Goal: Task Accomplishment & Management: Complete application form

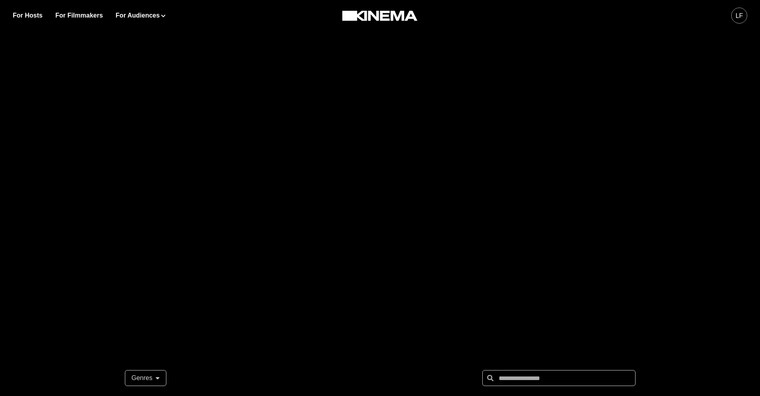
drag, startPoint x: 735, startPoint y: 15, endPoint x: 732, endPoint y: 19, distance: 4.9
click at [735, 15] on div "LF" at bounding box center [739, 16] width 16 height 16
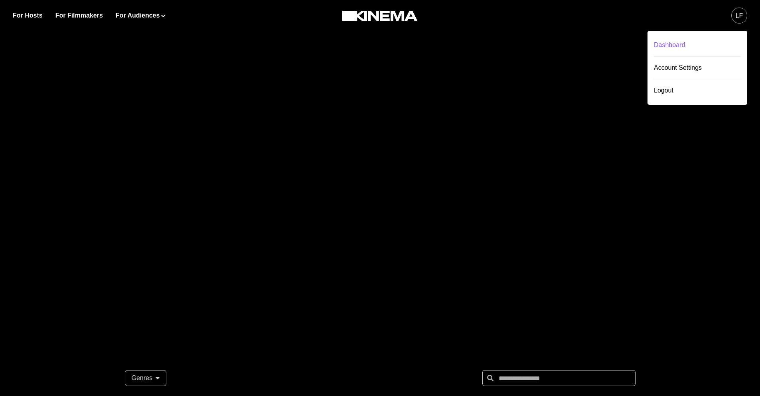
click at [681, 48] on div "Dashboard" at bounding box center [697, 45] width 87 height 22
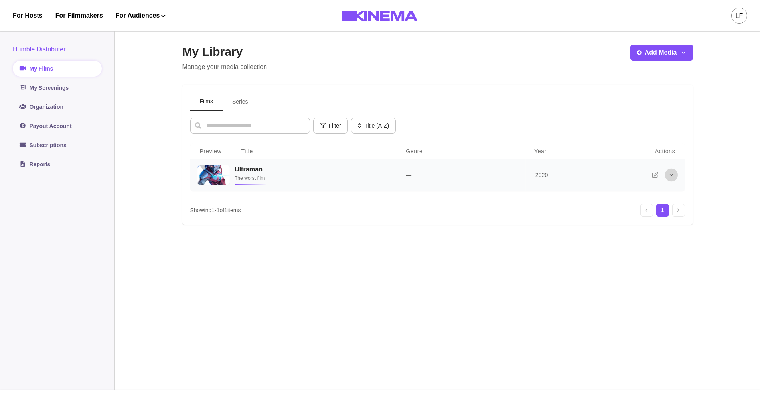
click at [674, 178] on icon "More options" at bounding box center [671, 175] width 6 height 6
click at [596, 185] on td "2020" at bounding box center [581, 175] width 113 height 32
click at [263, 175] on p "The worst film" at bounding box center [310, 178] width 152 height 8
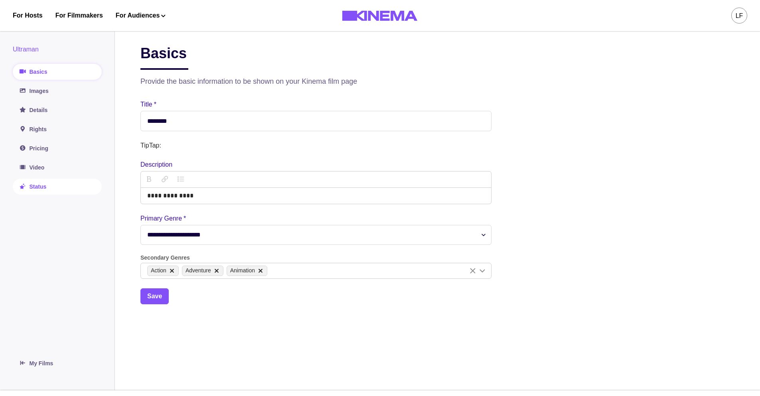
click at [33, 191] on link "Status" at bounding box center [57, 187] width 89 height 16
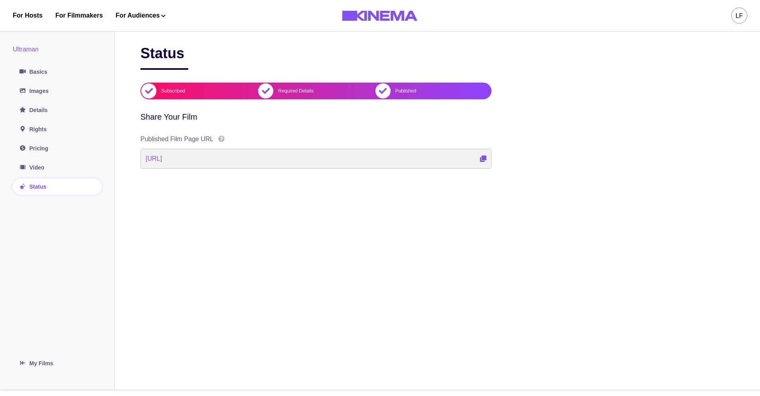
click at [394, 158] on div "http://localhost:3000/films/my-first-film-x8bvsj" at bounding box center [315, 159] width 351 height 20
click at [39, 62] on div "Ultraman Basics Images Details Rights Pricing Video Status" at bounding box center [57, 120] width 89 height 150
click at [36, 75] on link "Basics" at bounding box center [57, 72] width 89 height 16
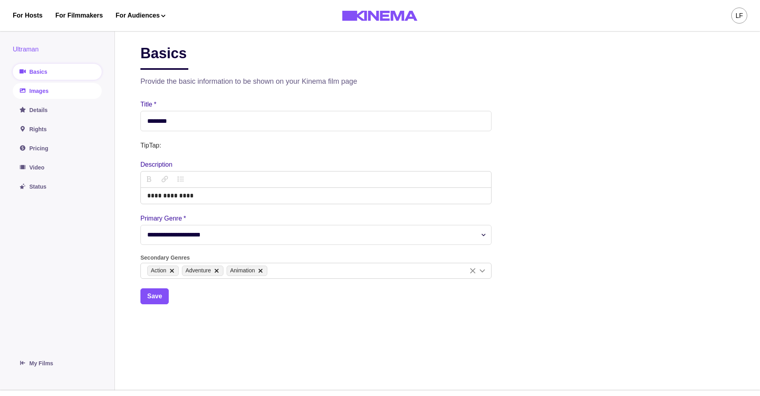
click at [60, 89] on link "Images" at bounding box center [57, 91] width 89 height 16
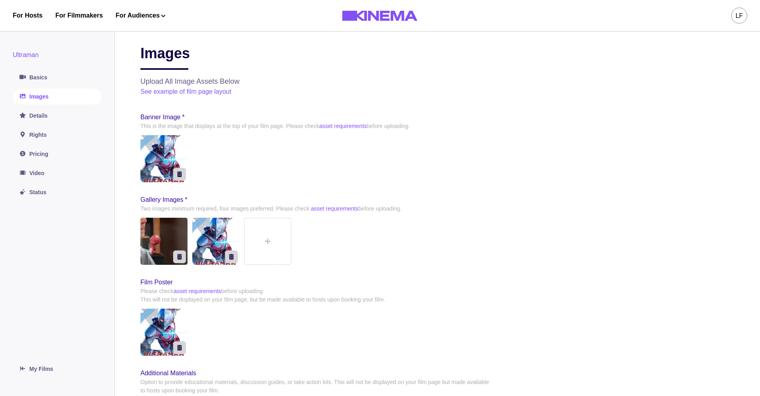
click at [52, 99] on link "Images" at bounding box center [57, 97] width 89 height 16
click at [47, 126] on div "Ultraman Basics Images Details Rights Pricing Video Status" at bounding box center [57, 125] width 89 height 150
click at [50, 119] on link "Details" at bounding box center [57, 116] width 89 height 16
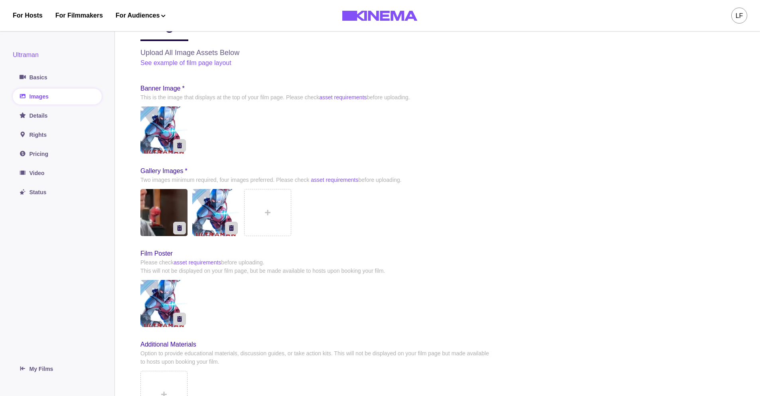
scroll to position [150, 0]
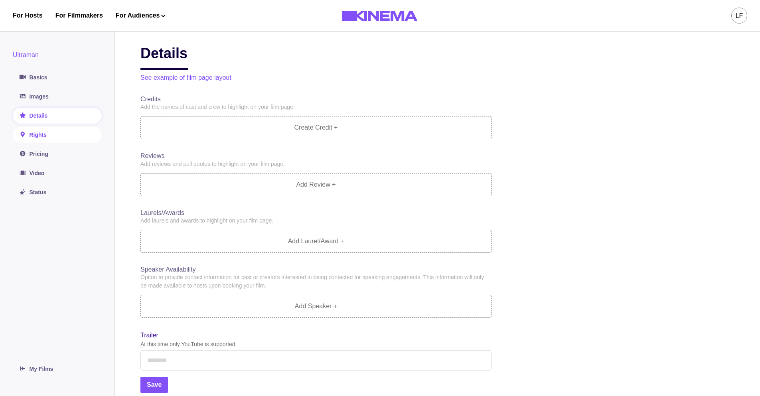
click at [51, 140] on link "Rights" at bounding box center [57, 135] width 89 height 16
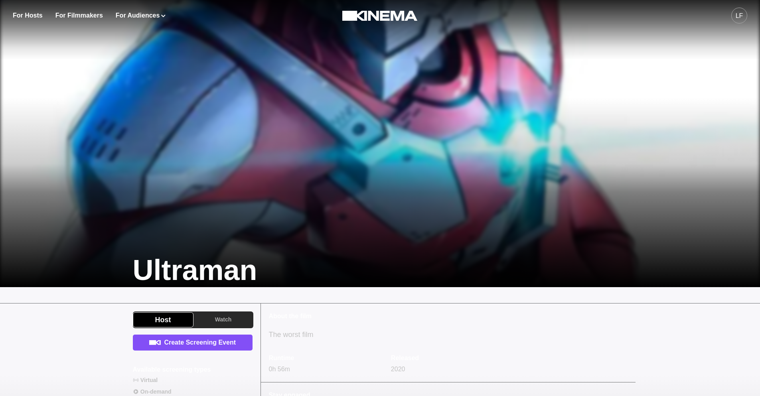
scroll to position [120, 0]
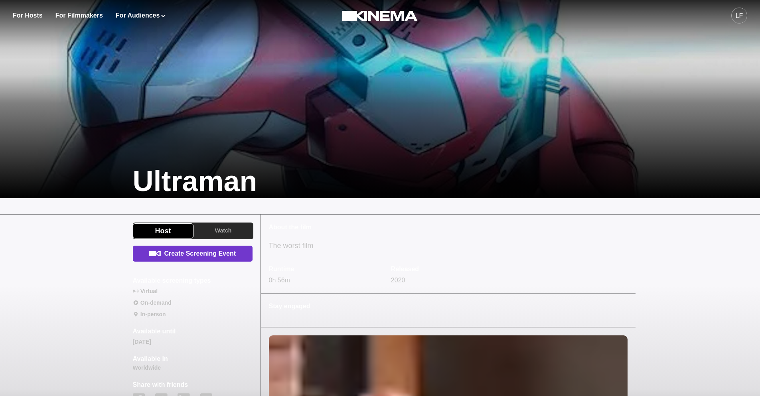
click at [219, 253] on link "Create Screening Event" at bounding box center [193, 254] width 120 height 16
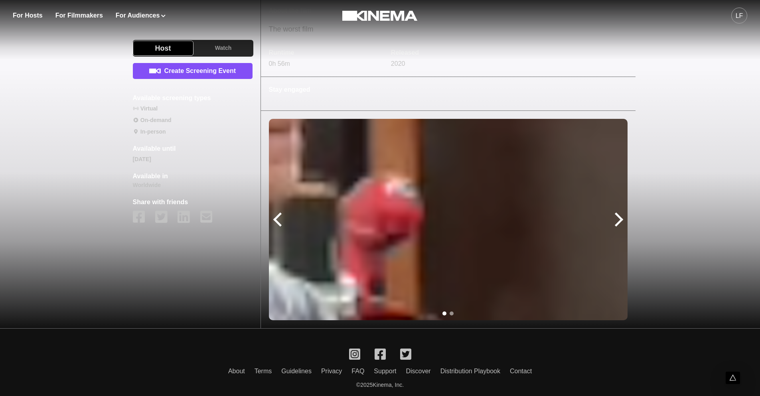
scroll to position [349, 0]
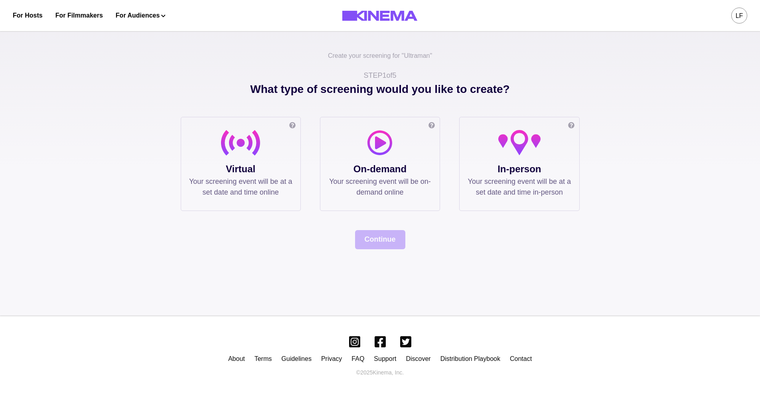
click at [391, 162] on p "On-demand" at bounding box center [379, 169] width 103 height 14
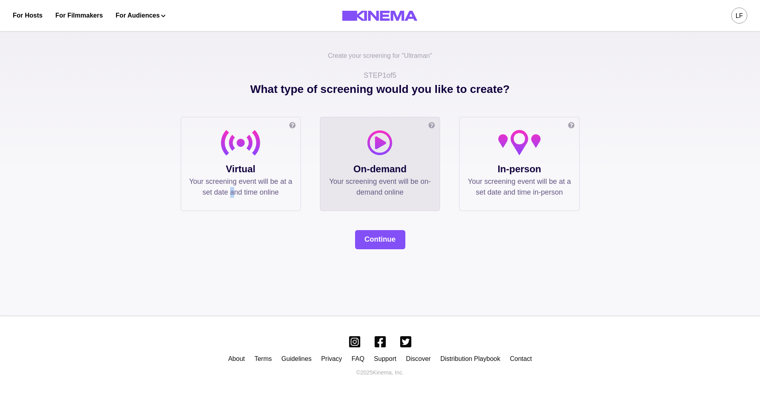
click at [240, 191] on p "Your screening event will be at a set date and time online" at bounding box center [240, 187] width 103 height 22
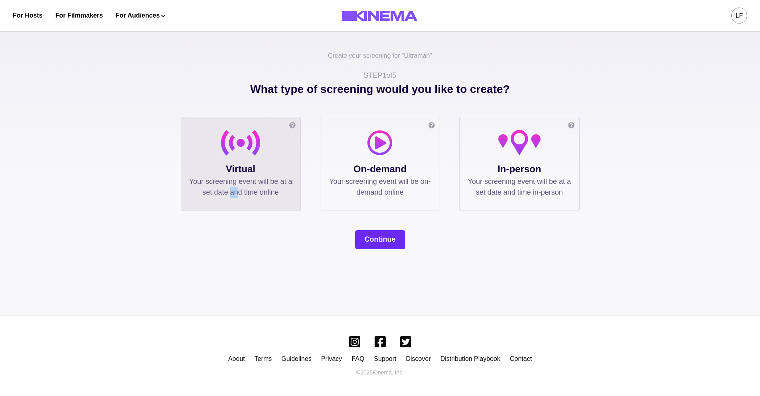
click at [387, 239] on button "Continue" at bounding box center [380, 239] width 50 height 19
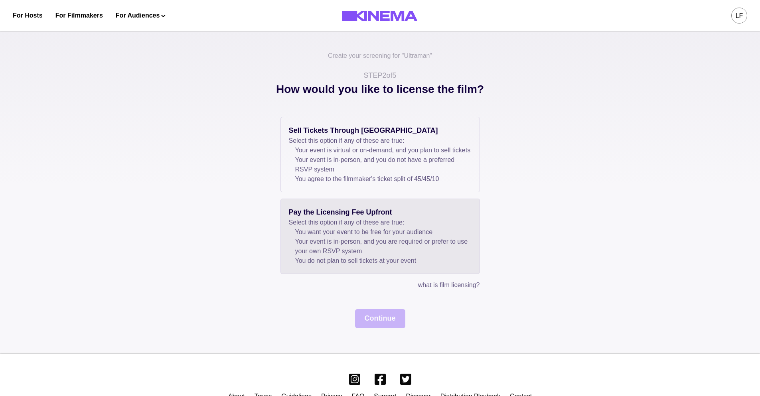
click at [449, 237] on li "You want your event to be free for your audience" at bounding box center [383, 232] width 176 height 10
click at [382, 326] on button "Continue" at bounding box center [380, 318] width 50 height 19
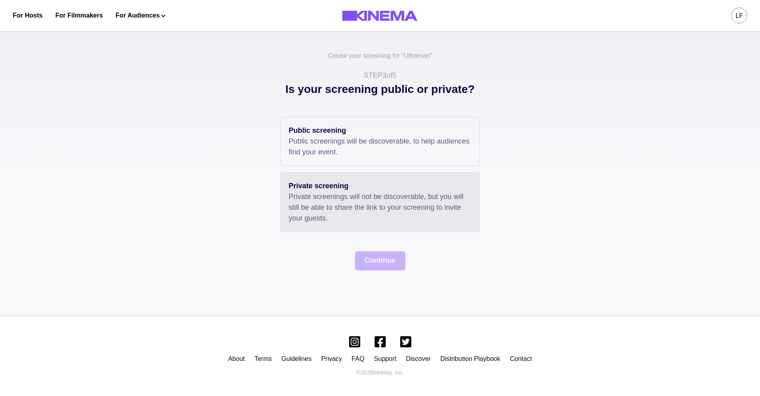
click at [364, 203] on p "Private screenings will not be discoverable, but you will still be able to shar…" at bounding box center [380, 208] width 183 height 32
click at [368, 169] on div "Public screening Public screenings will be discoverable, to help audiences find…" at bounding box center [379, 174] width 199 height 115
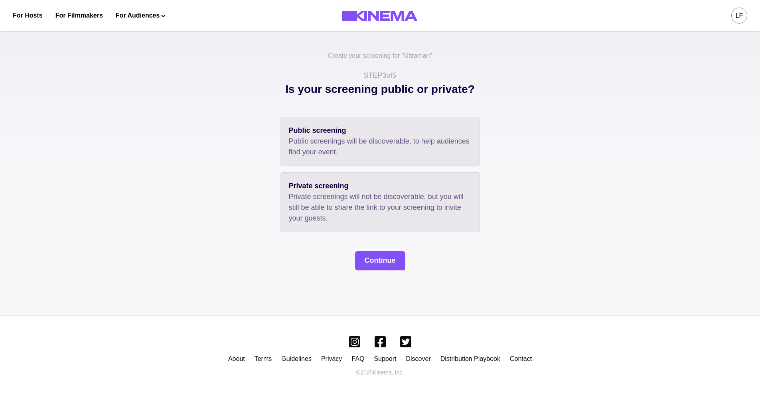
click at [381, 159] on div "Public screening Public screenings will be discoverable, to help audiences find…" at bounding box center [379, 141] width 199 height 49
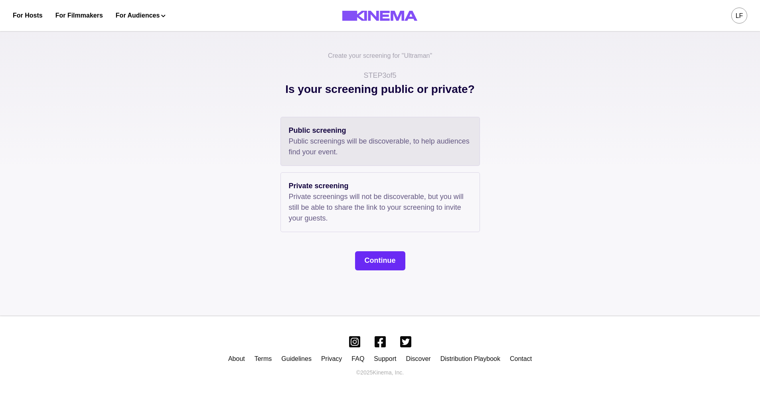
click at [392, 264] on button "Continue" at bounding box center [380, 260] width 50 height 19
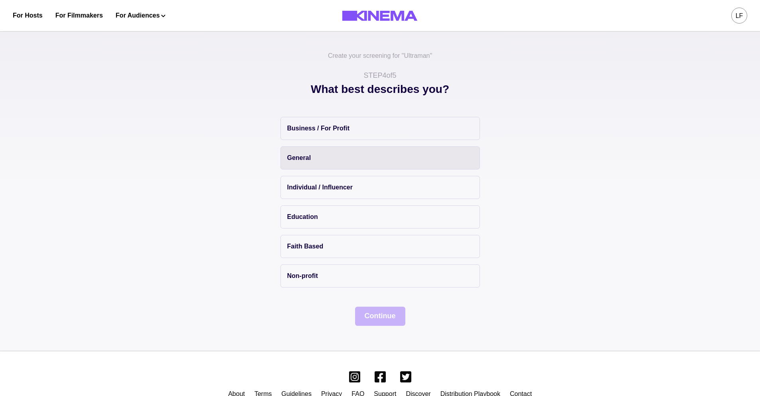
click at [377, 163] on button "General" at bounding box center [379, 157] width 199 height 23
click at [382, 314] on button "Continue" at bounding box center [380, 316] width 50 height 19
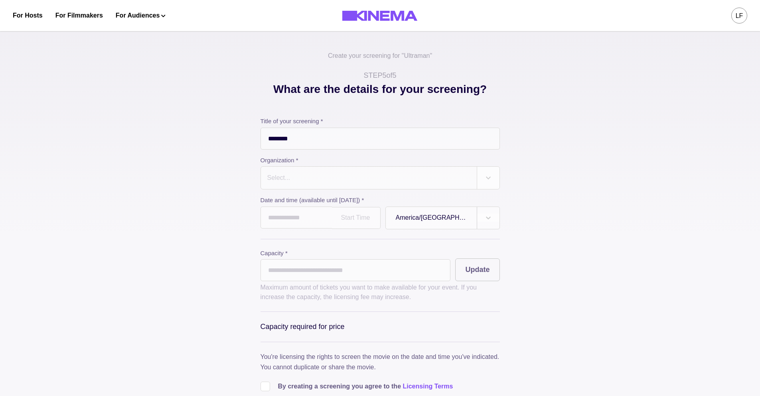
click at [372, 180] on div at bounding box center [369, 177] width 205 height 11
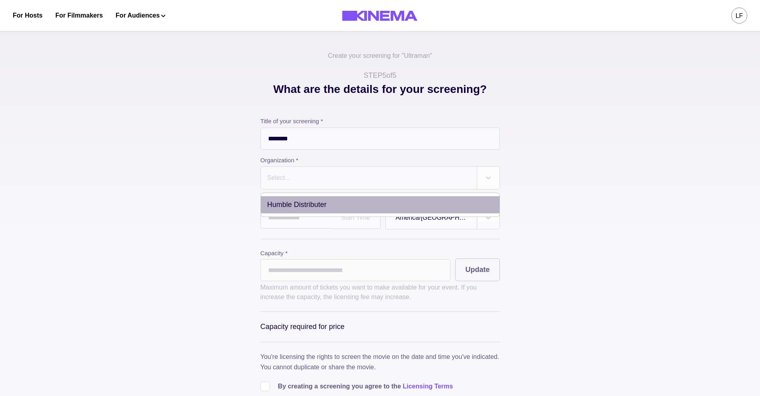
click at [380, 208] on div "Humble Distributer" at bounding box center [380, 204] width 239 height 17
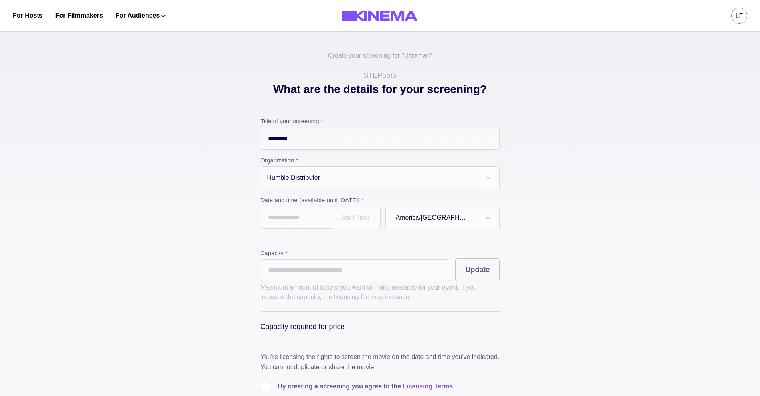
click at [340, 219] on div "Start Time" at bounding box center [356, 218] width 49 height 22
click at [357, 242] on div "12:15 AM" at bounding box center [356, 242] width 49 height 16
type input "**********"
click at [344, 217] on div "12:15 AM" at bounding box center [356, 218] width 49 height 22
click at [354, 342] on div "1:45 AM" at bounding box center [356, 338] width 49 height 16
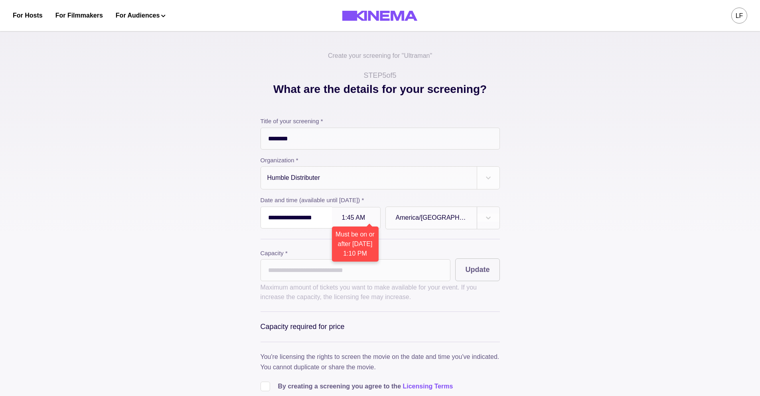
click at [325, 212] on input "**********" at bounding box center [296, 218] width 71 height 22
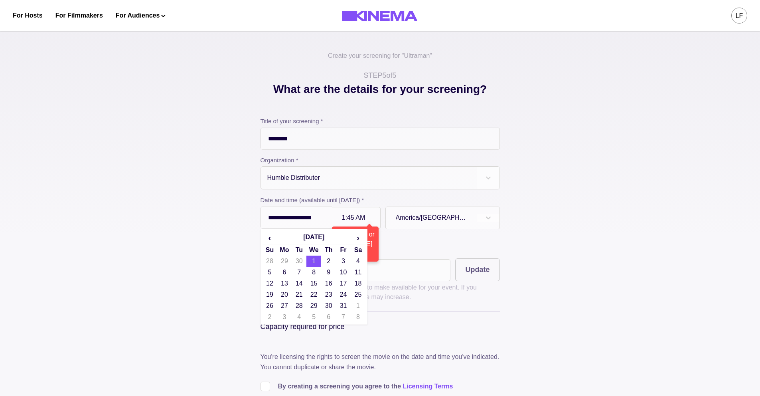
click at [442, 252] on label "Capacity *" at bounding box center [356, 253] width 190 height 9
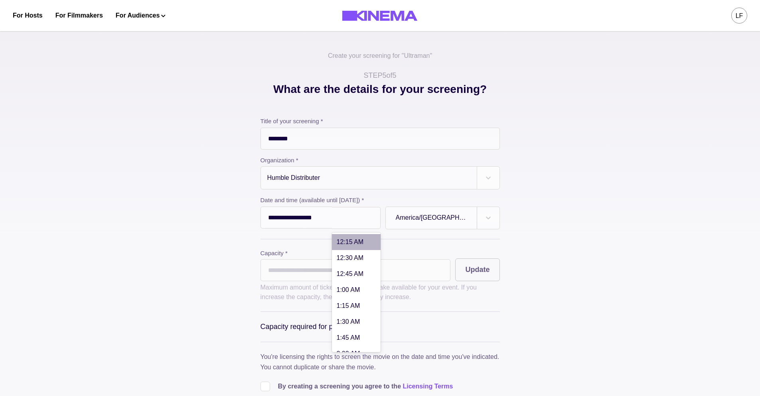
click at [365, 221] on div at bounding box center [356, 218] width 28 height 7
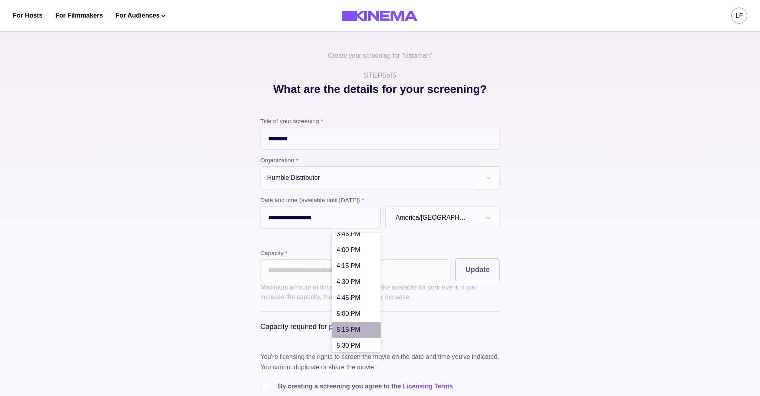
click at [360, 322] on div "5:15 PM" at bounding box center [356, 330] width 49 height 16
click at [321, 280] on input "*" at bounding box center [356, 270] width 190 height 22
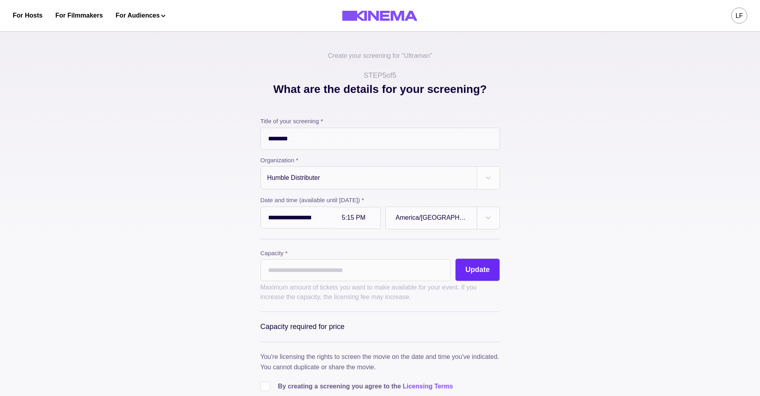
type input "**"
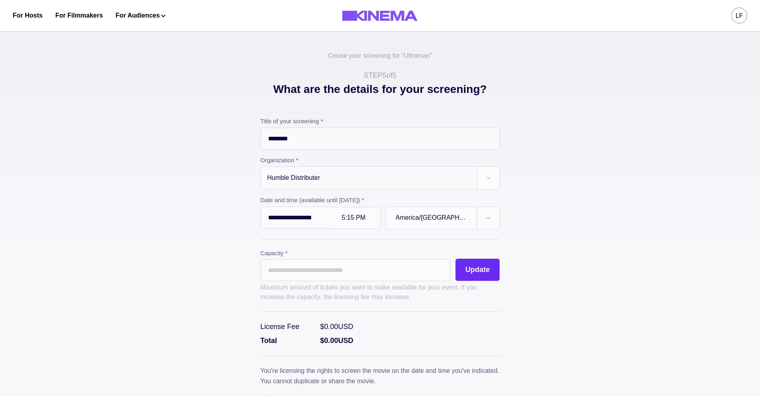
click at [494, 265] on button "Update" at bounding box center [477, 270] width 44 height 23
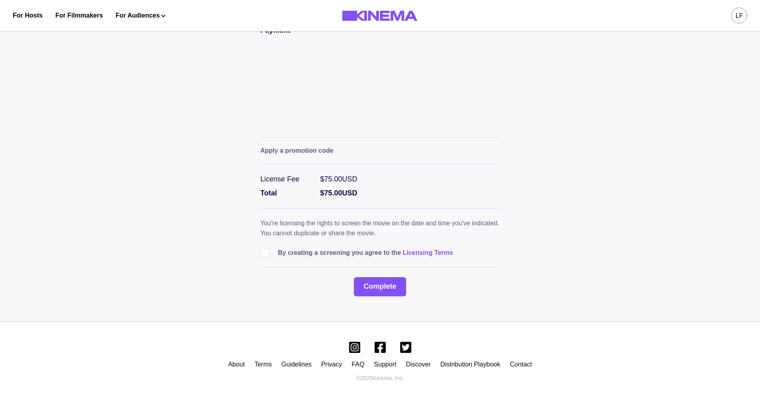
scroll to position [304, 0]
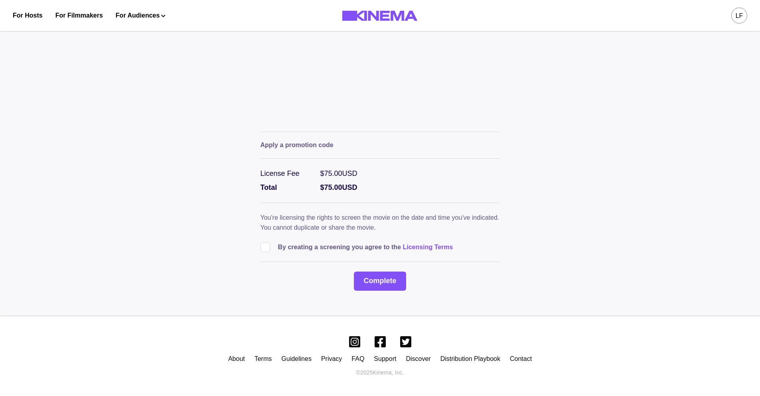
click at [268, 247] on span at bounding box center [266, 248] width 10 height 10
click at [363, 278] on button "Complete" at bounding box center [380, 281] width 52 height 19
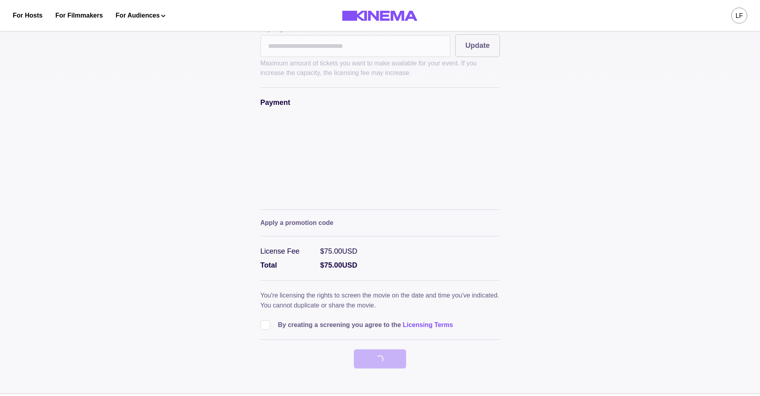
scroll to position [0, 0]
